Goal: Task Accomplishment & Management: Manage account settings

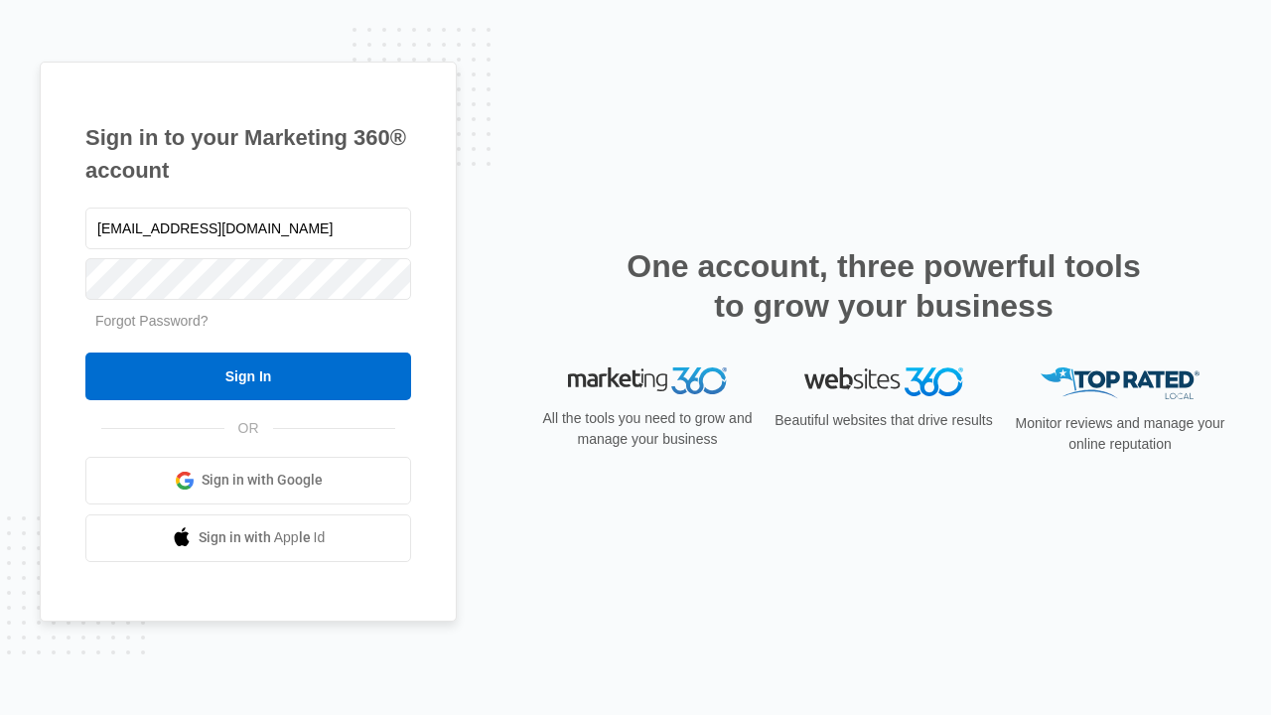
type input "[EMAIL_ADDRESS][DOMAIN_NAME]"
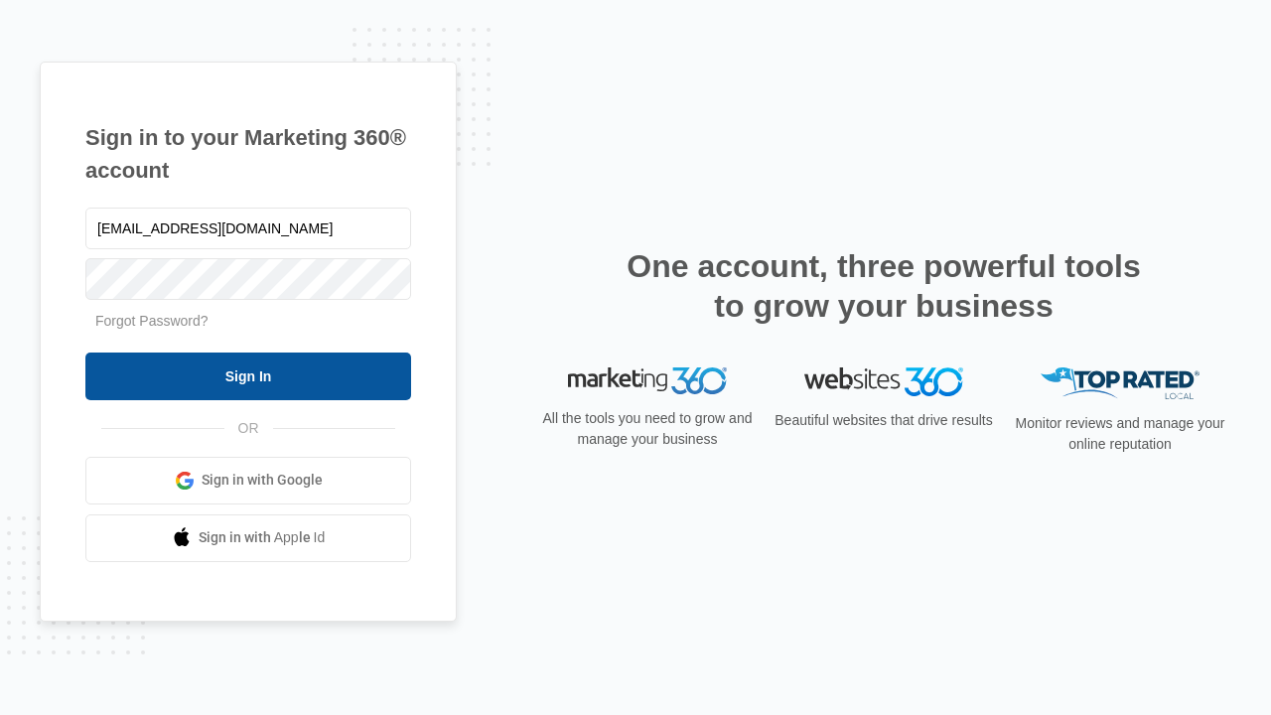
click at [248, 375] on input "Sign In" at bounding box center [248, 377] width 326 height 48
